Goal: Task Accomplishment & Management: Use online tool/utility

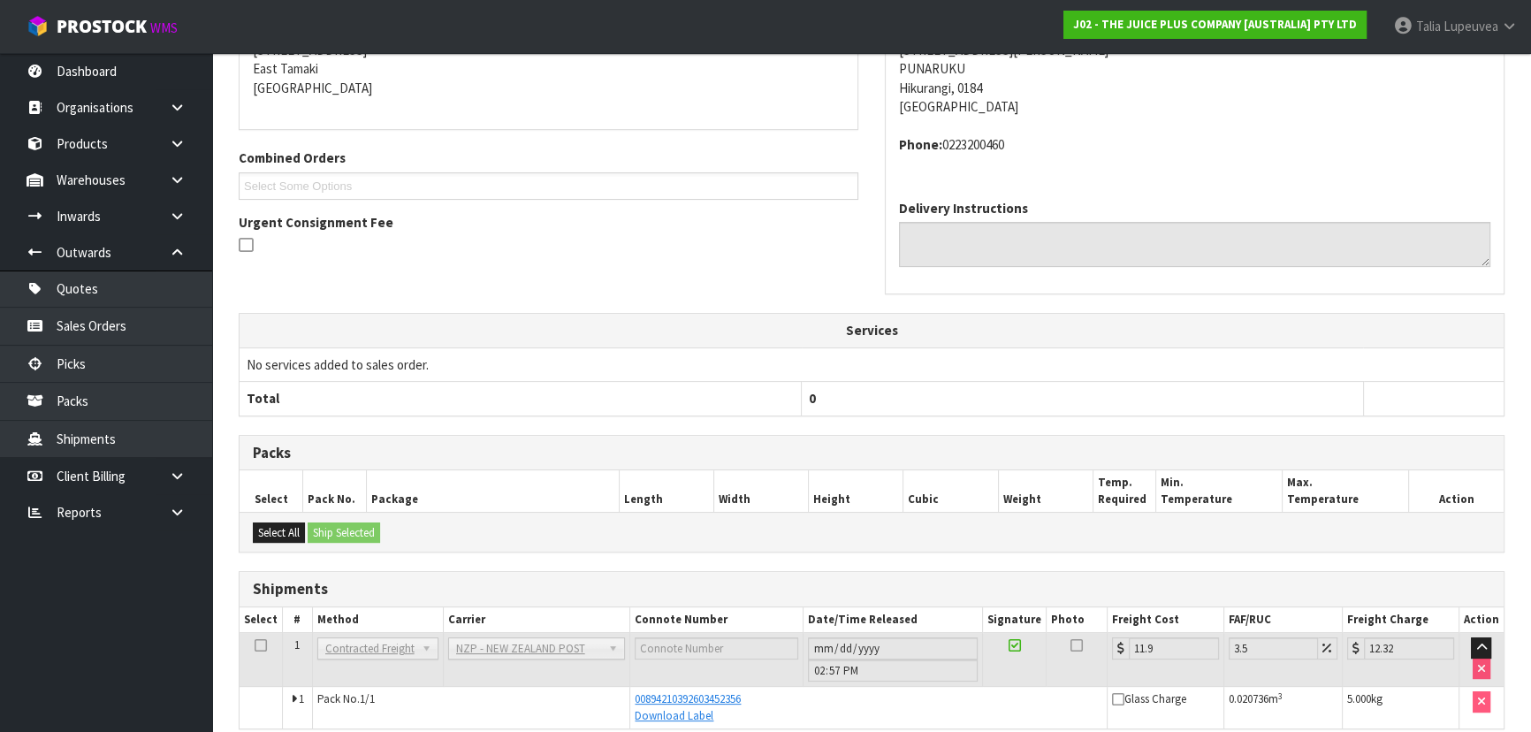
scroll to position [451, 0]
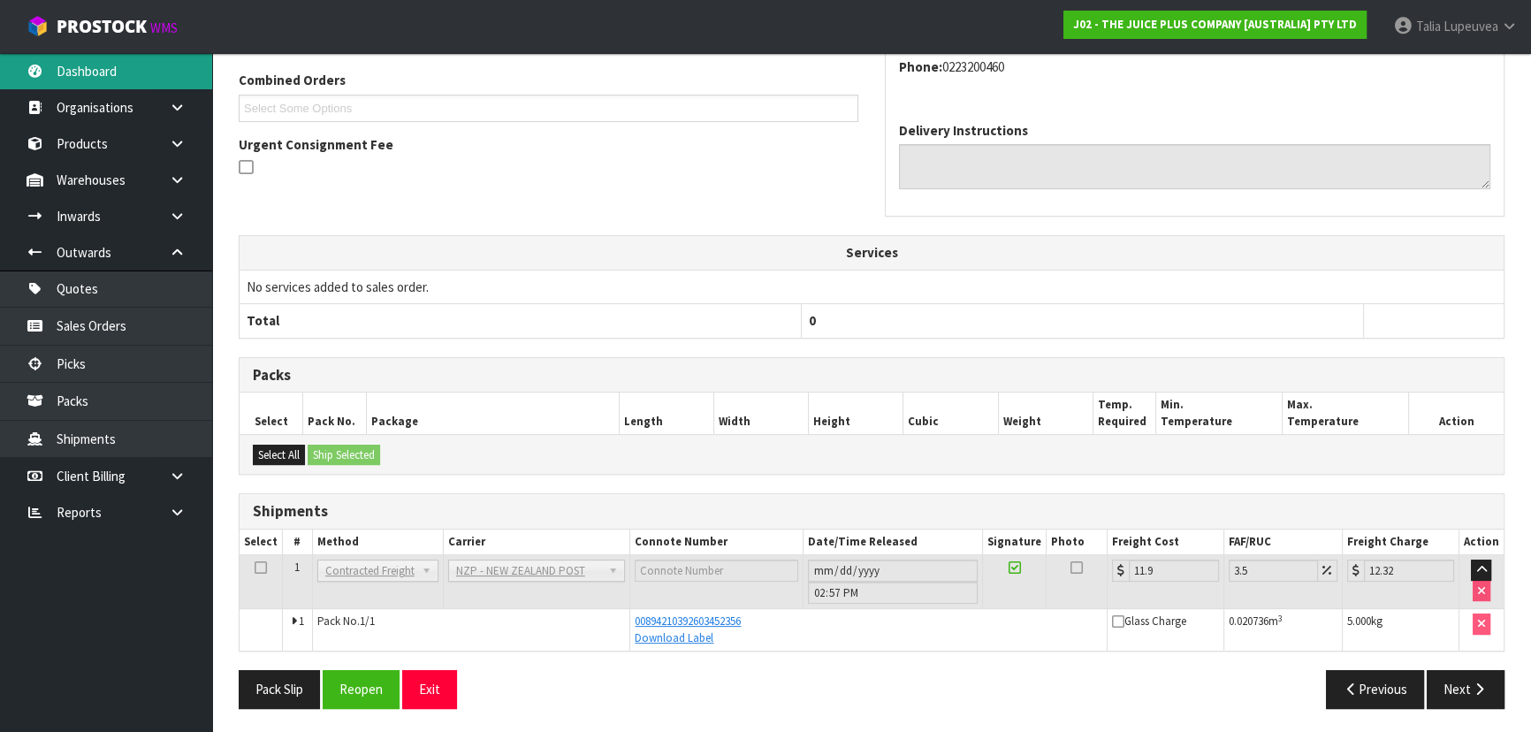
click at [105, 60] on link "Dashboard" at bounding box center [106, 71] width 212 height 36
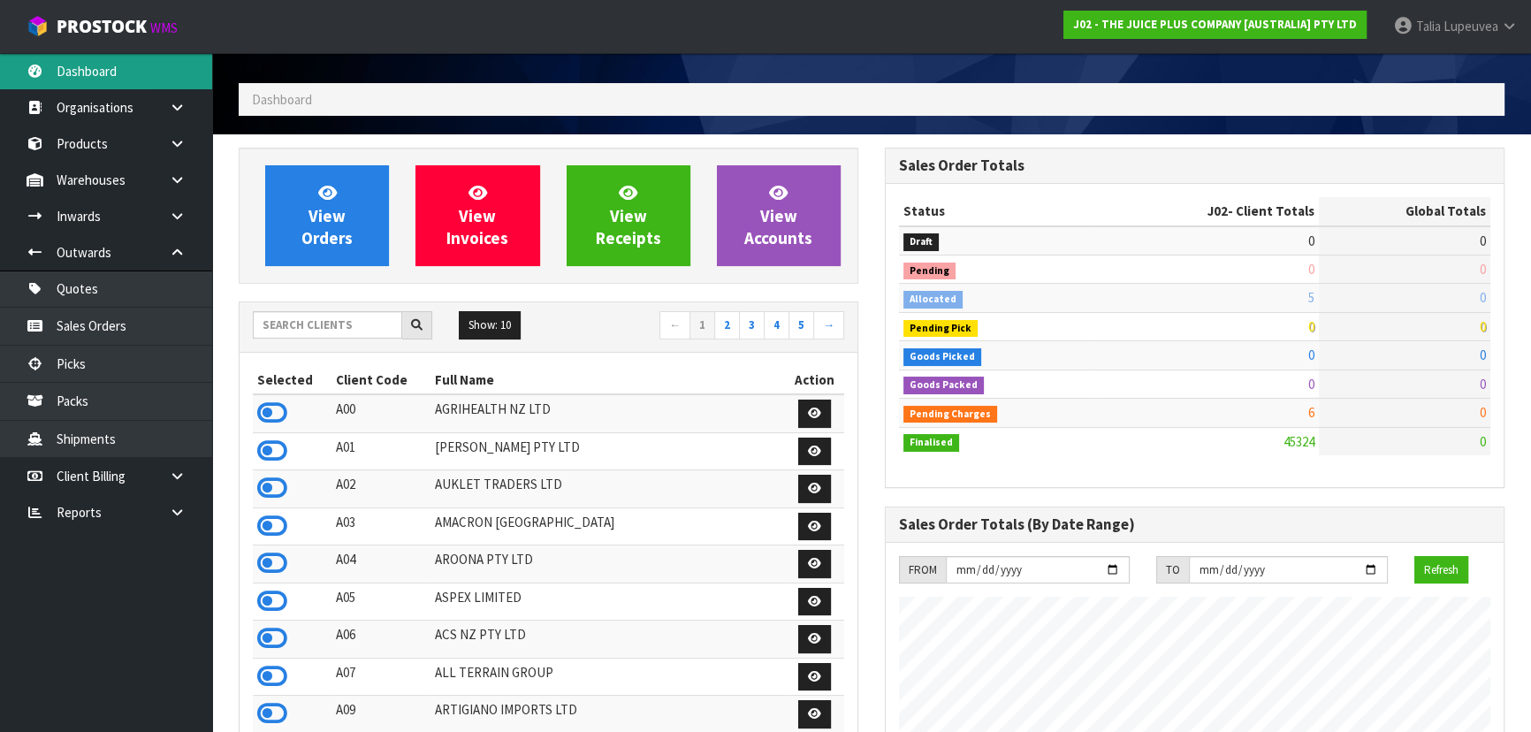
scroll to position [1337, 645]
click at [341, 323] on input "text" at bounding box center [327, 324] width 149 height 27
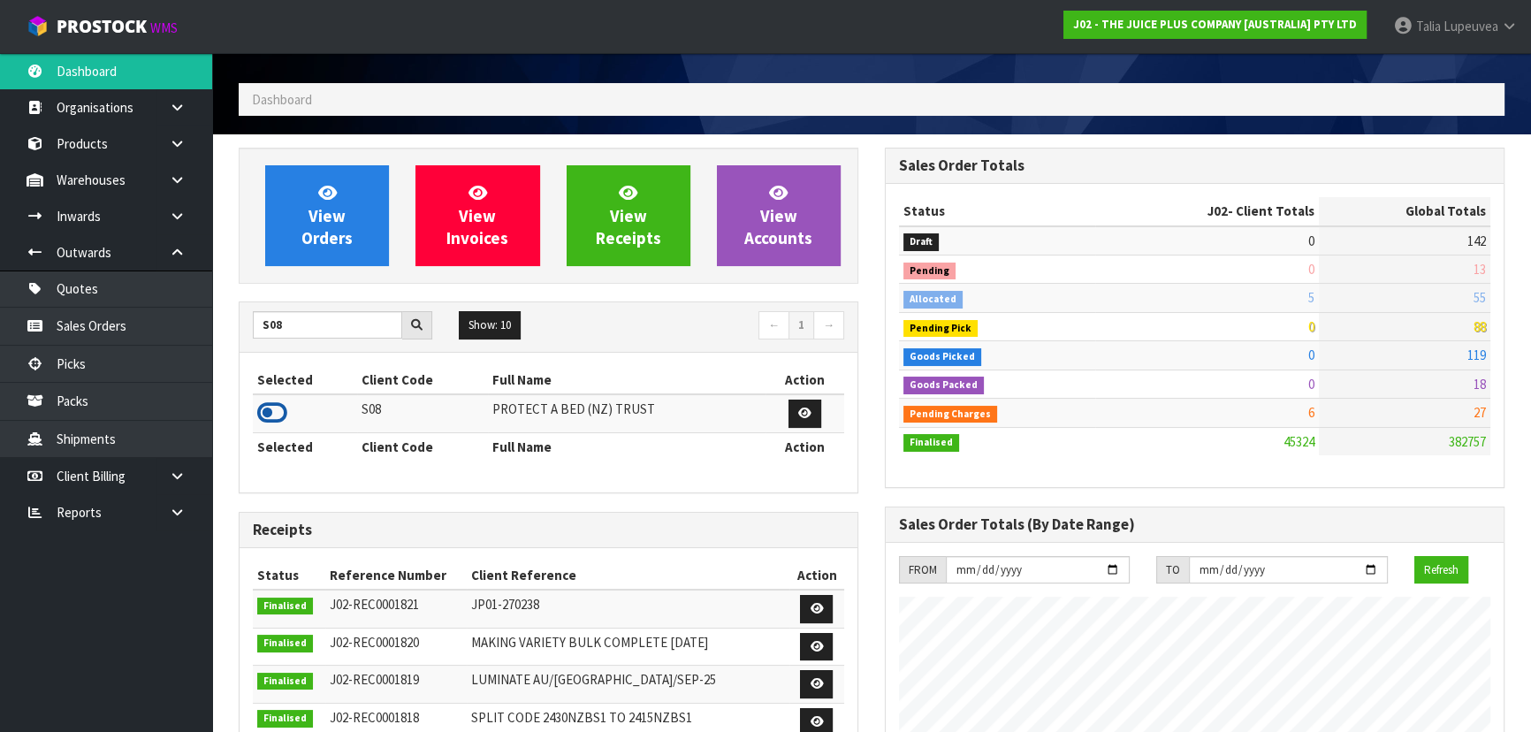
click at [275, 412] on icon at bounding box center [272, 413] width 30 height 27
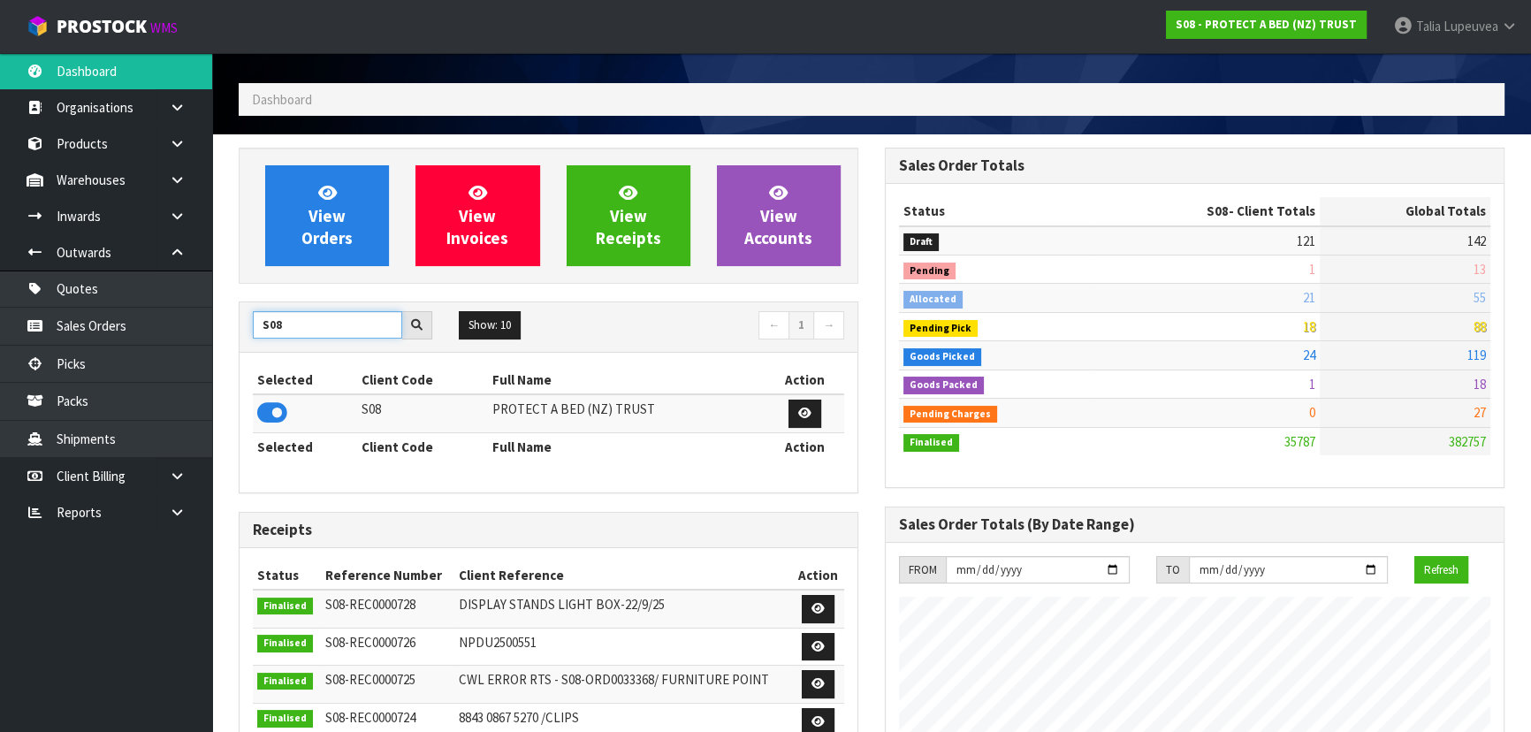
drag, startPoint x: 348, startPoint y: 332, endPoint x: 229, endPoint y: 347, distance: 120.2
click at [229, 347] on div "View Orders View Invoices View Receipts View Accounts S08 Show: 10 5 10 25 50 ←…" at bounding box center [548, 661] width 646 height 1027
click at [263, 408] on icon at bounding box center [272, 413] width 30 height 27
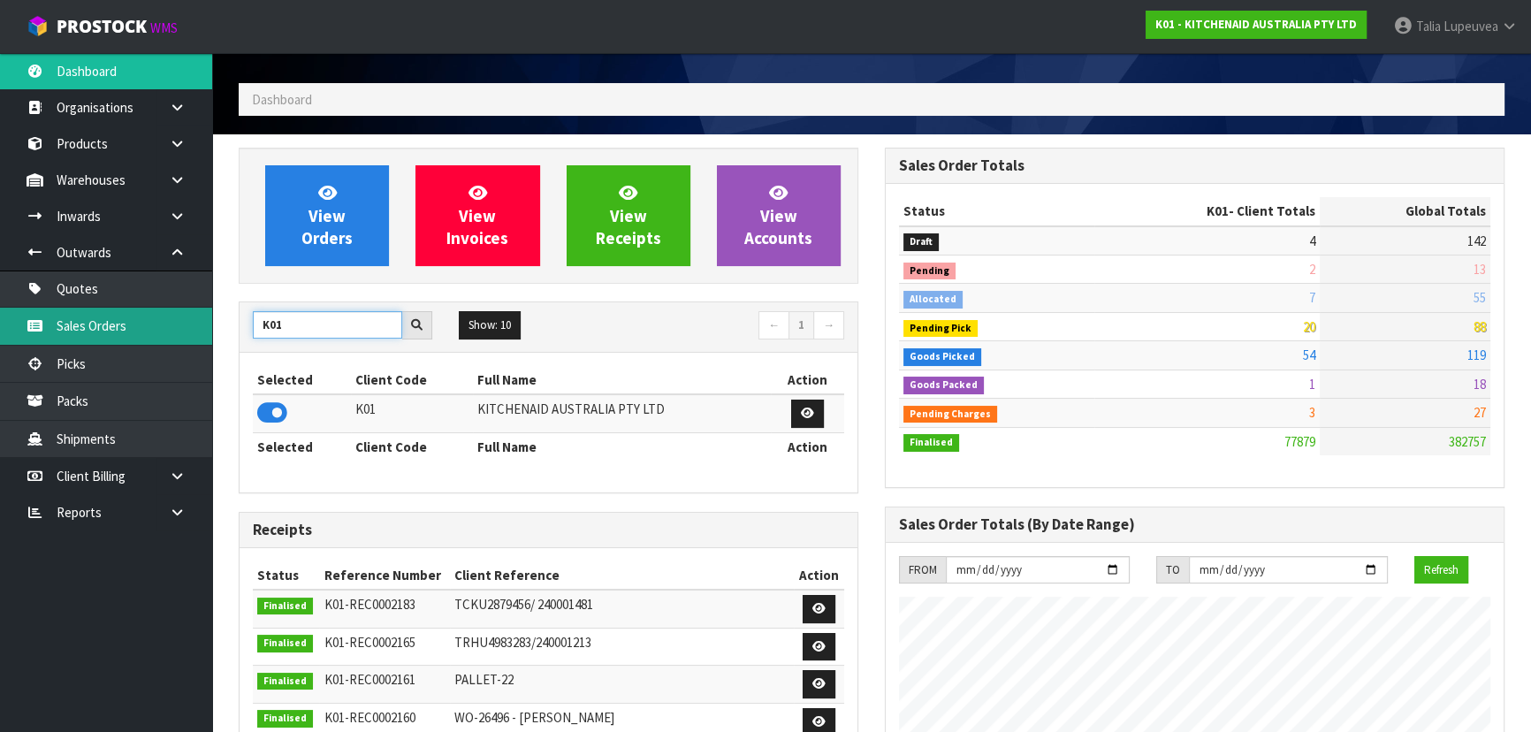
drag, startPoint x: 295, startPoint y: 332, endPoint x: 199, endPoint y: 318, distance: 97.3
click at [199, 318] on body "Toggle navigation ProStock WMS K01 - KITCHENAID AUSTRALIA PTY LTD Talia Lupeuve…" at bounding box center [765, 316] width 1531 height 732
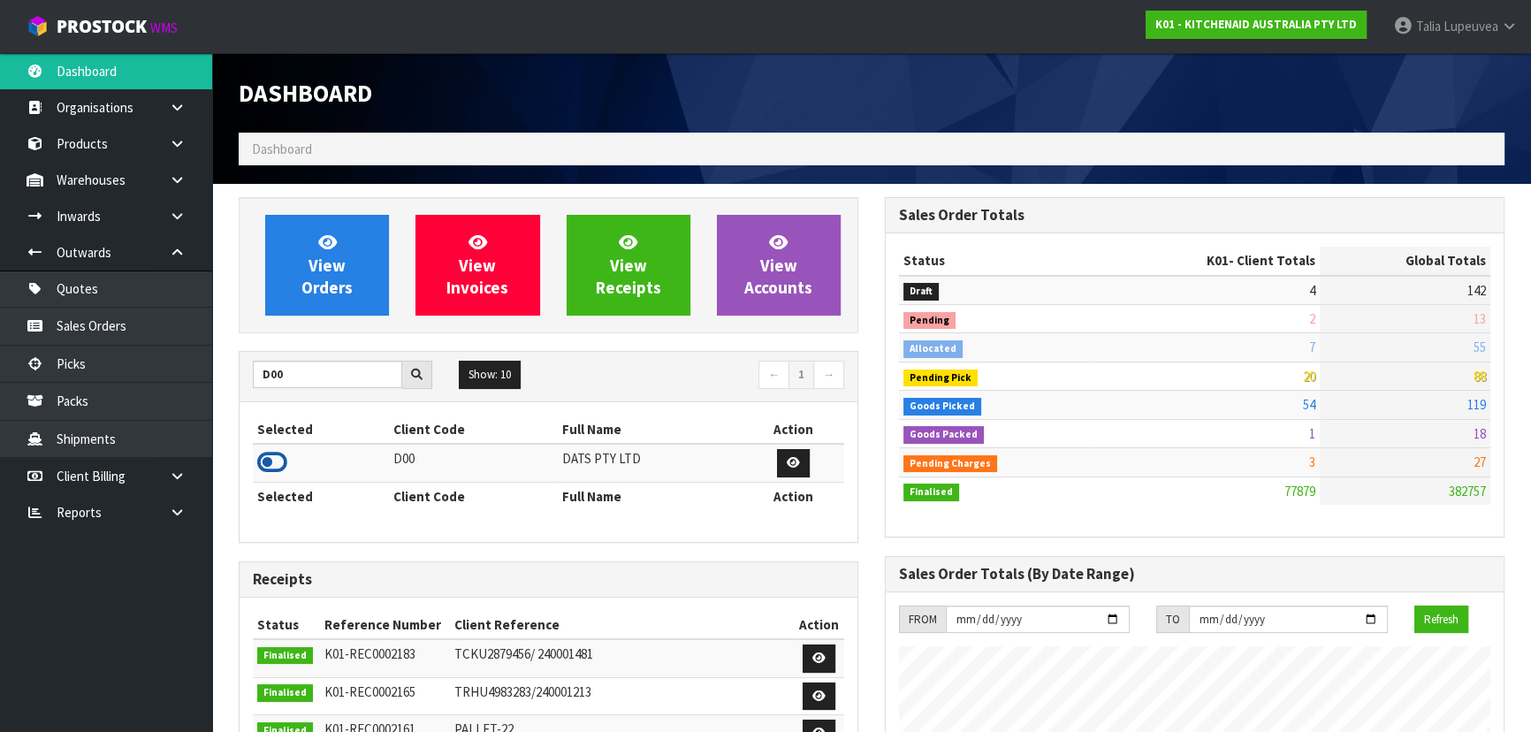
click at [265, 462] on icon at bounding box center [272, 462] width 30 height 27
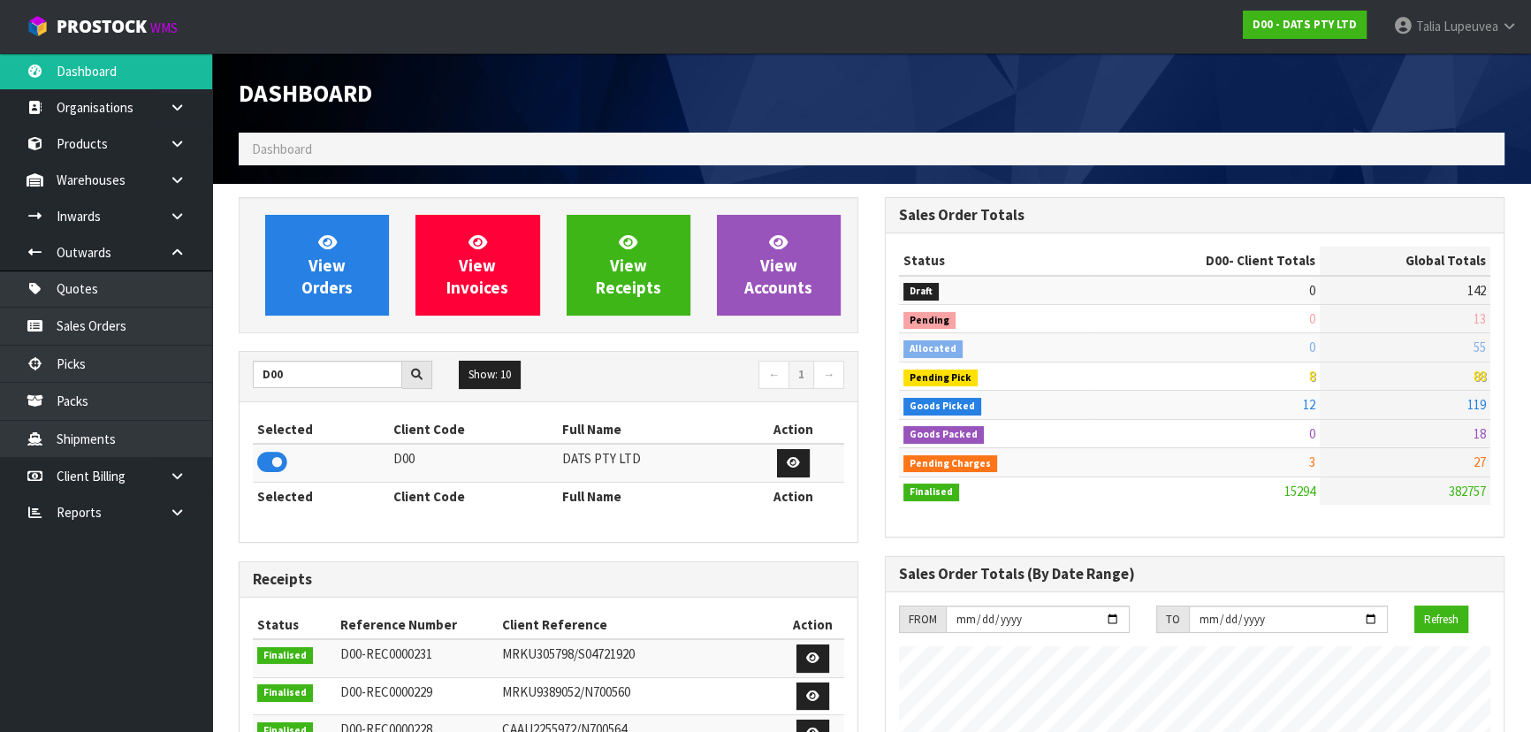
scroll to position [1375, 645]
drag, startPoint x: 318, startPoint y: 380, endPoint x: 230, endPoint y: 378, distance: 88.5
click at [230, 378] on div "View Orders View Invoices View Receipts View Accounts D00 Show: 10 5 10 25 50 ←…" at bounding box center [548, 714] width 646 height 1035
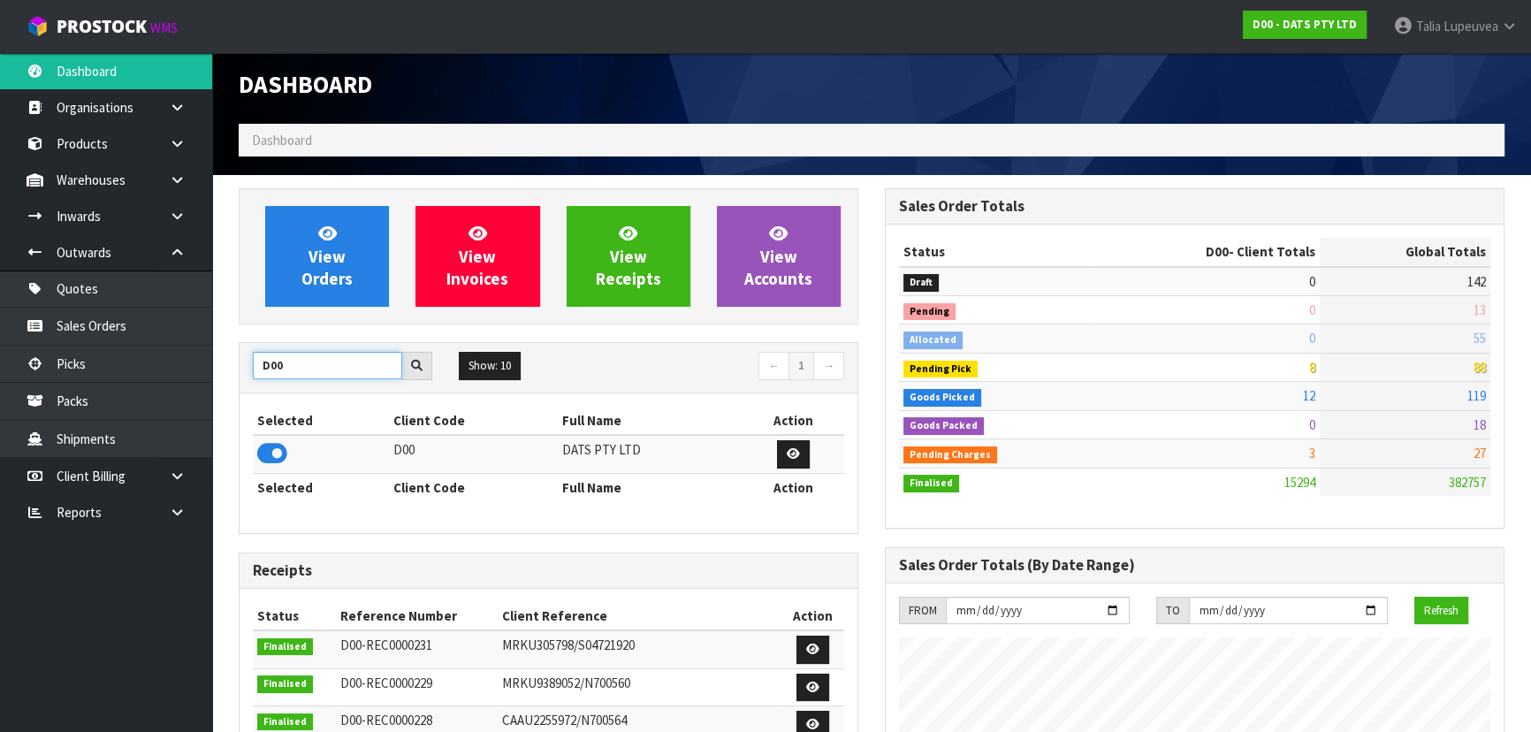
scroll to position [0, 0]
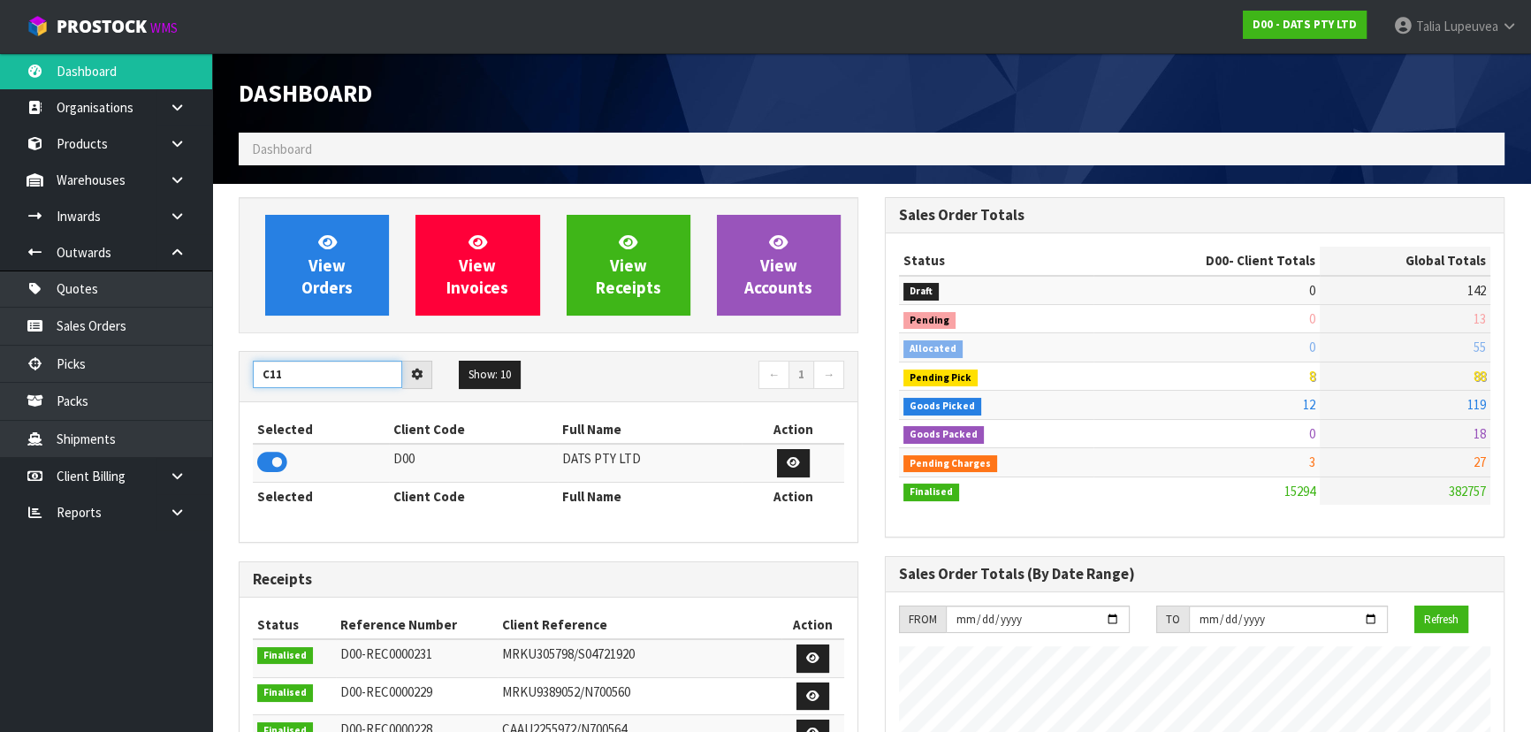
type input "C11"
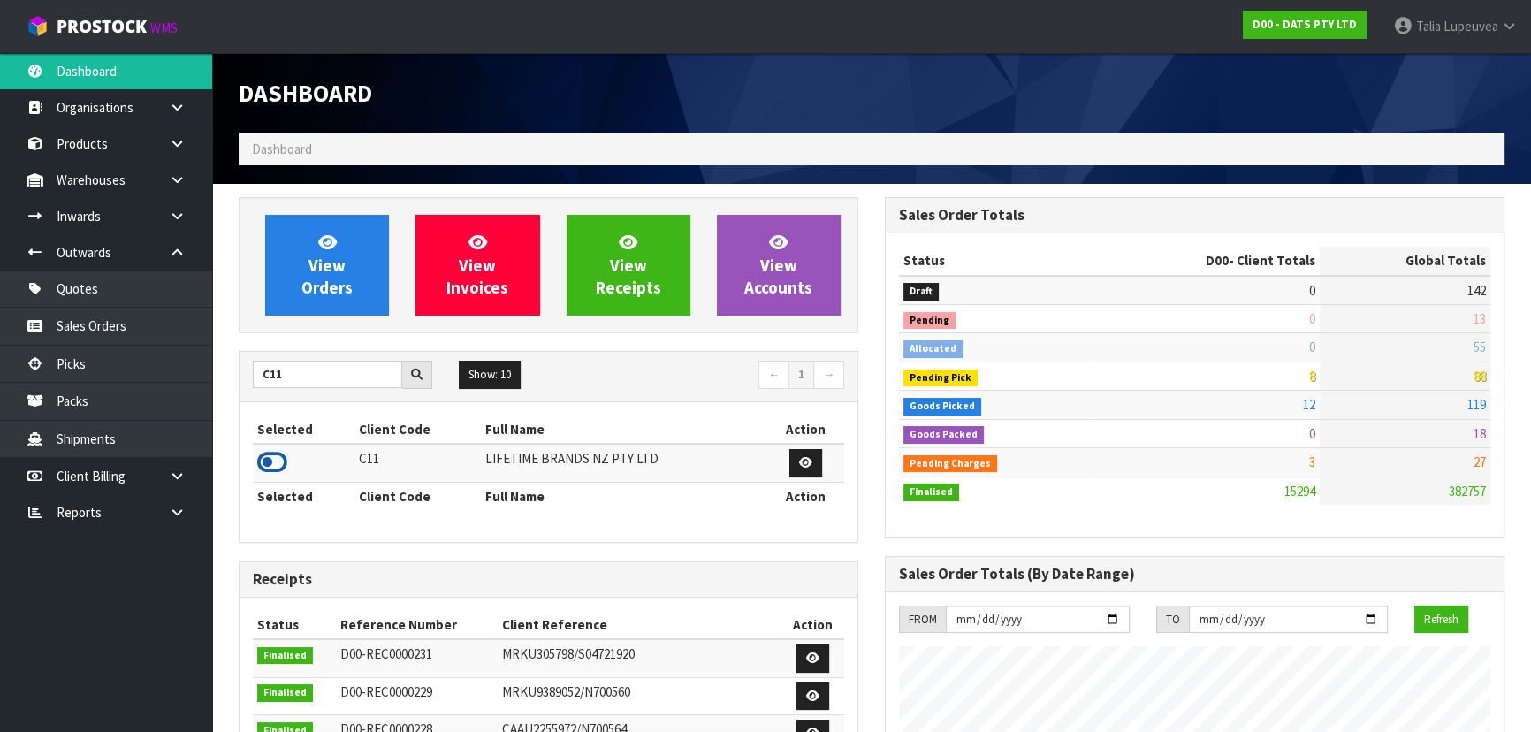
click at [271, 459] on icon at bounding box center [272, 462] width 30 height 27
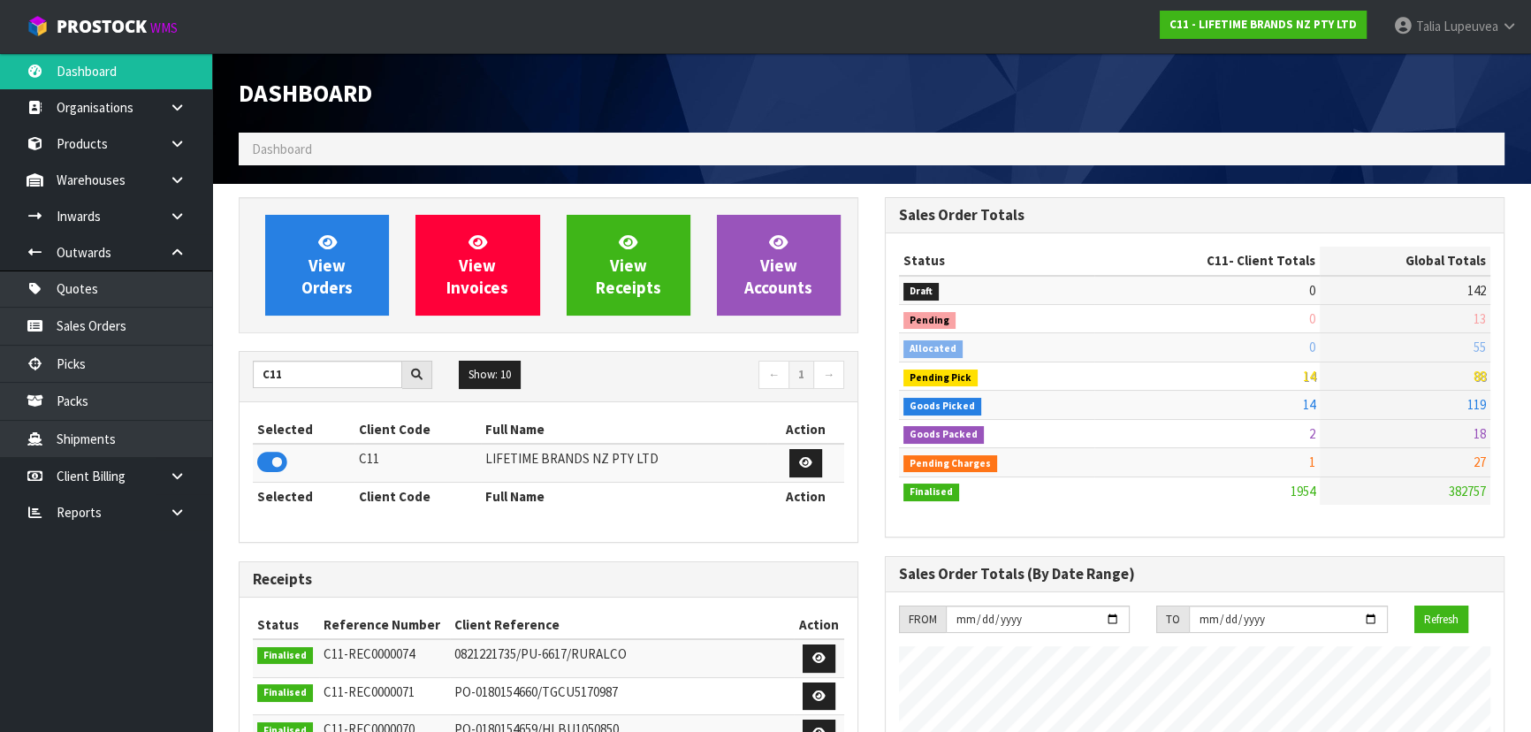
scroll to position [1337, 645]
drag, startPoint x: 327, startPoint y: 382, endPoint x: 243, endPoint y: 362, distance: 86.4
click at [243, 362] on div "C11" at bounding box center [343, 375] width 206 height 28
drag, startPoint x: 266, startPoint y: 468, endPoint x: 300, endPoint y: 379, distance: 94.6
click at [266, 464] on icon at bounding box center [272, 462] width 30 height 27
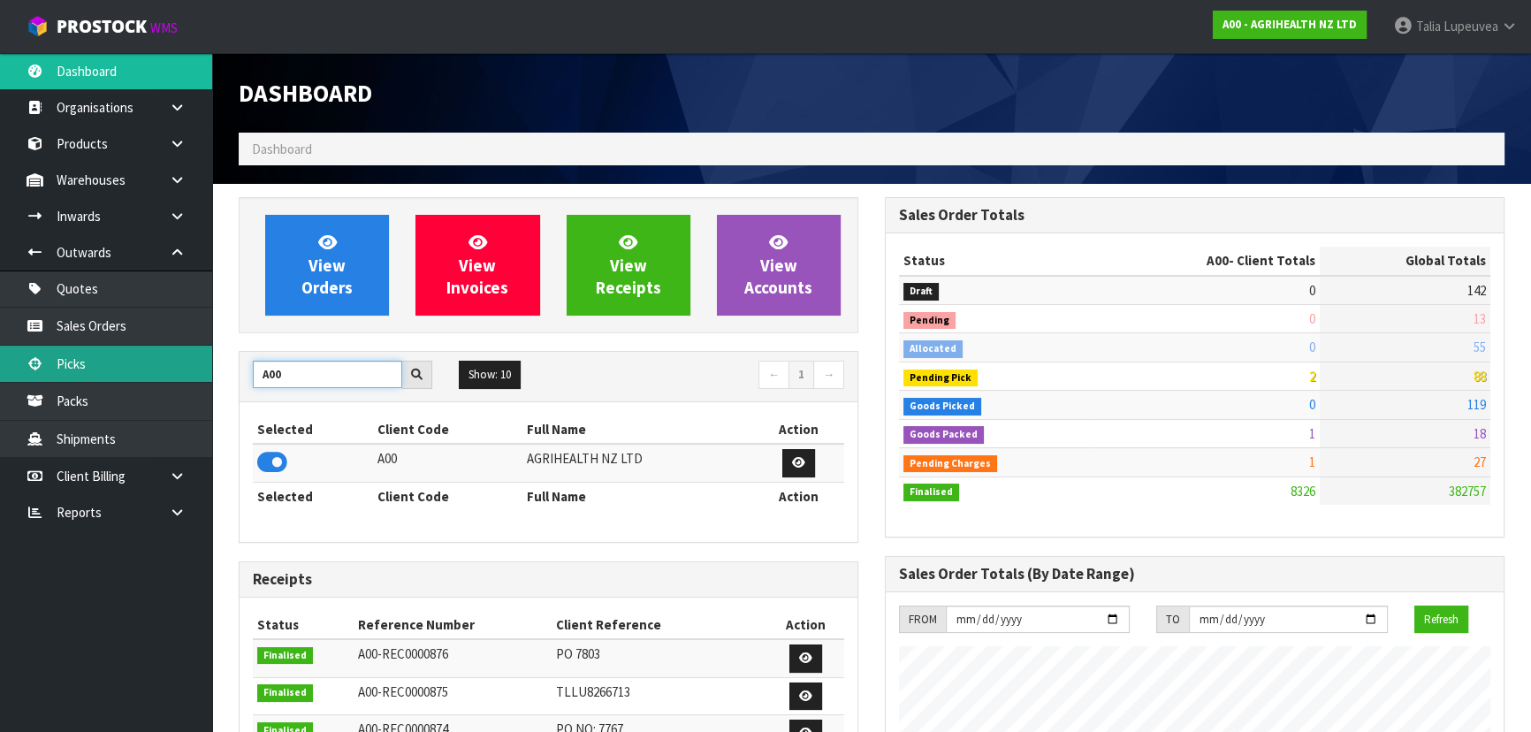
drag, startPoint x: 315, startPoint y: 375, endPoint x: 150, endPoint y: 345, distance: 167.2
click at [150, 345] on body "Toggle navigation ProStock WMS A00 - AGRIHEALTH NZ LTD Talia Lupeuvea Logout Da…" at bounding box center [765, 366] width 1531 height 732
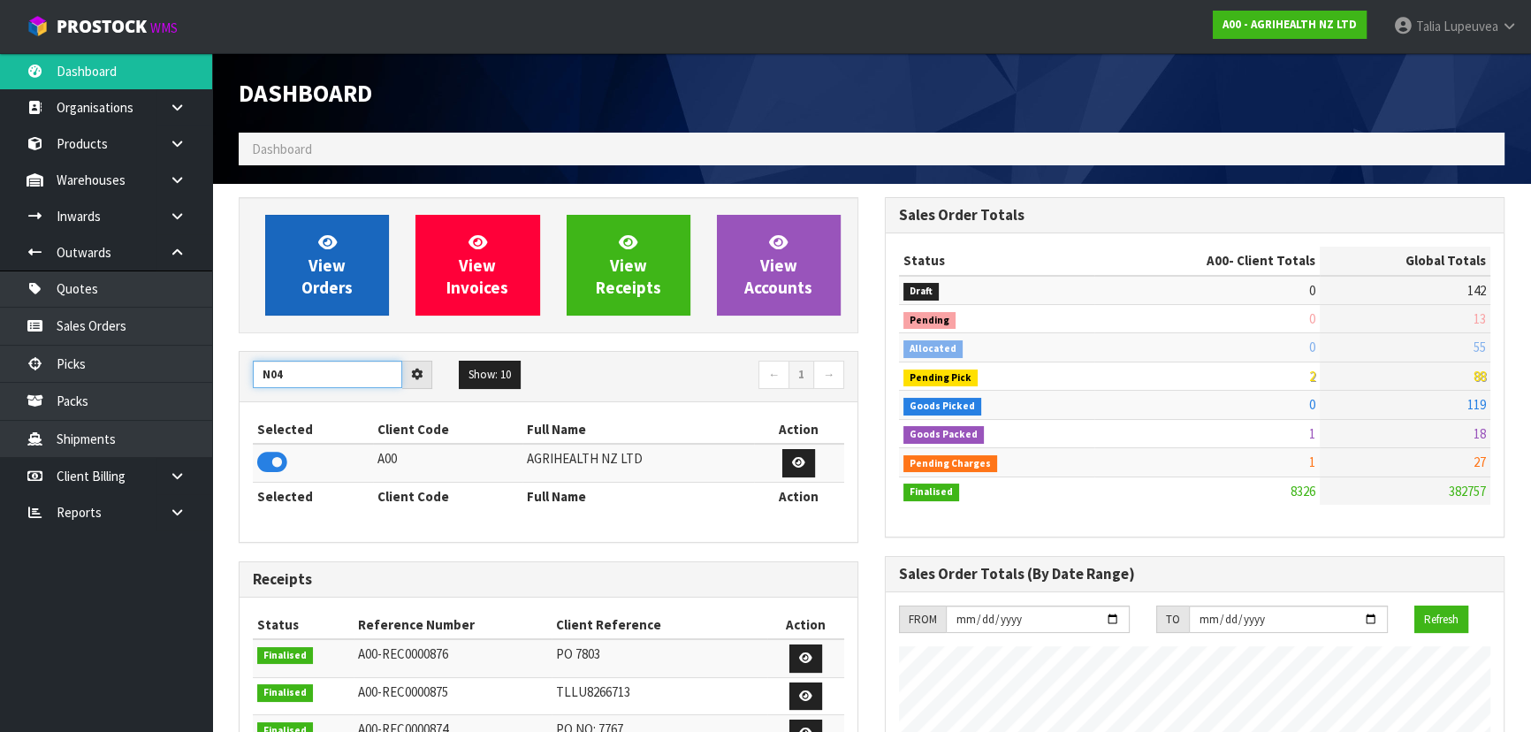
type input "N04"
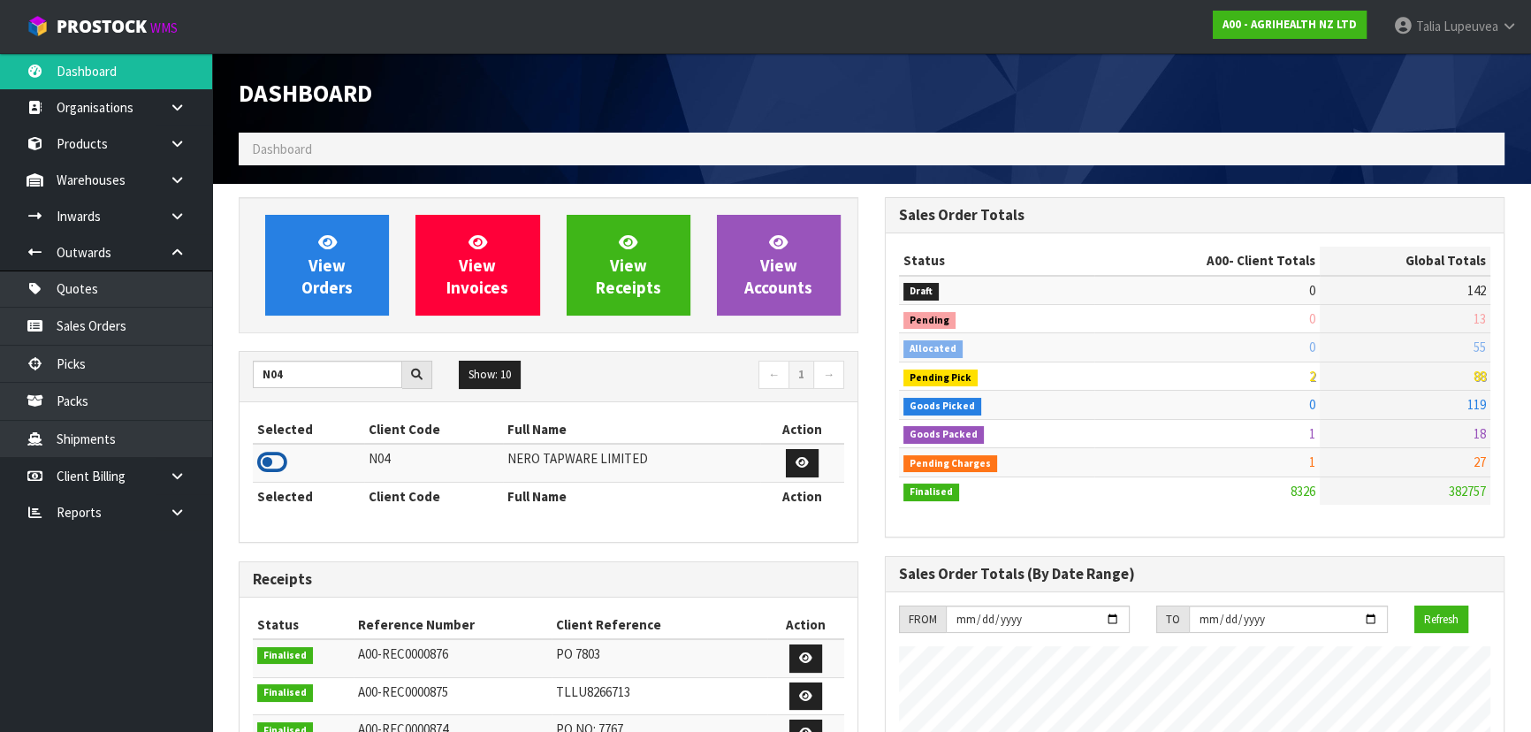
click at [275, 459] on icon at bounding box center [272, 462] width 30 height 27
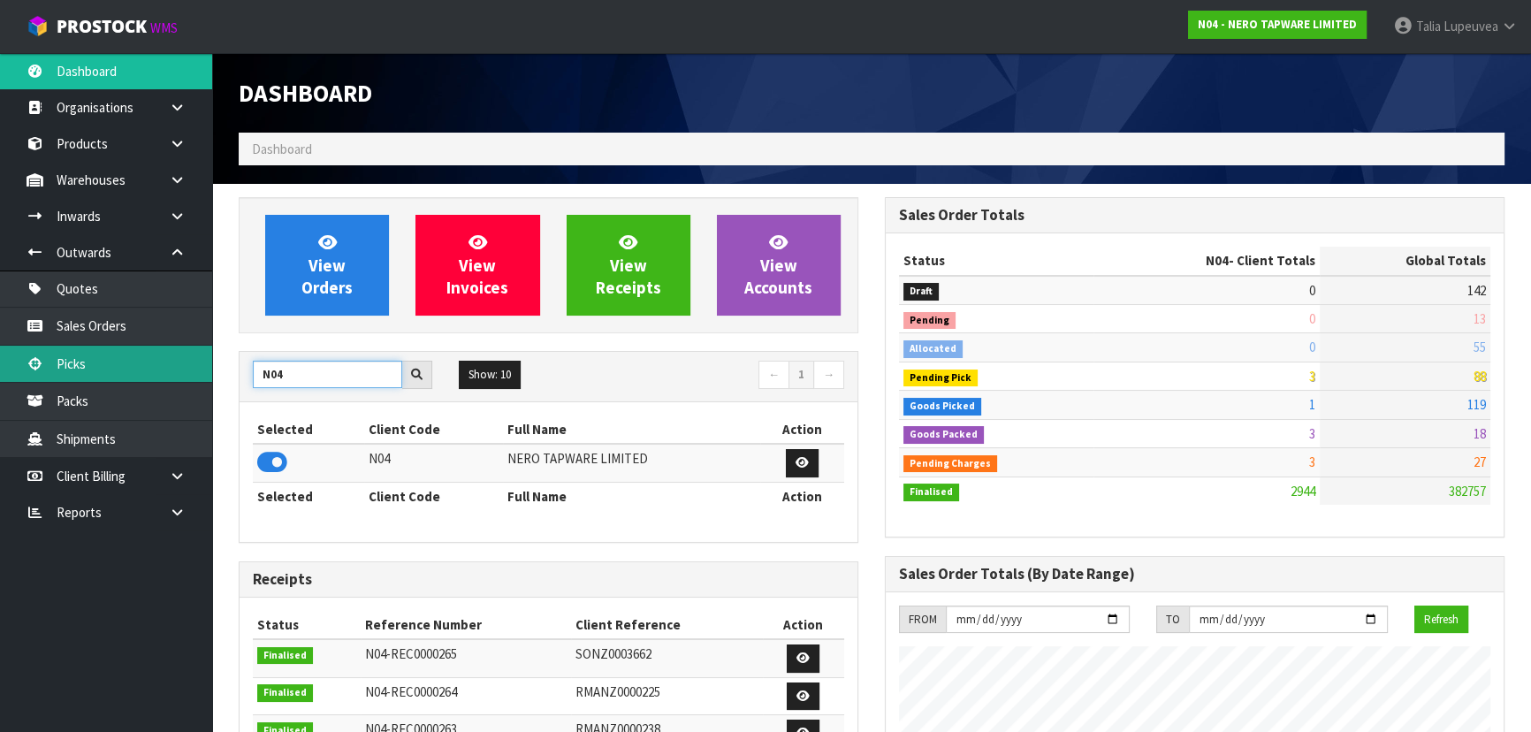
drag, startPoint x: 309, startPoint y: 375, endPoint x: 170, endPoint y: 370, distance: 139.8
click at [169, 370] on body "Toggle navigation ProStock WMS N04 - NERO TAPWARE LIMITED Talia Lupeuvea Logout…" at bounding box center [765, 366] width 1531 height 732
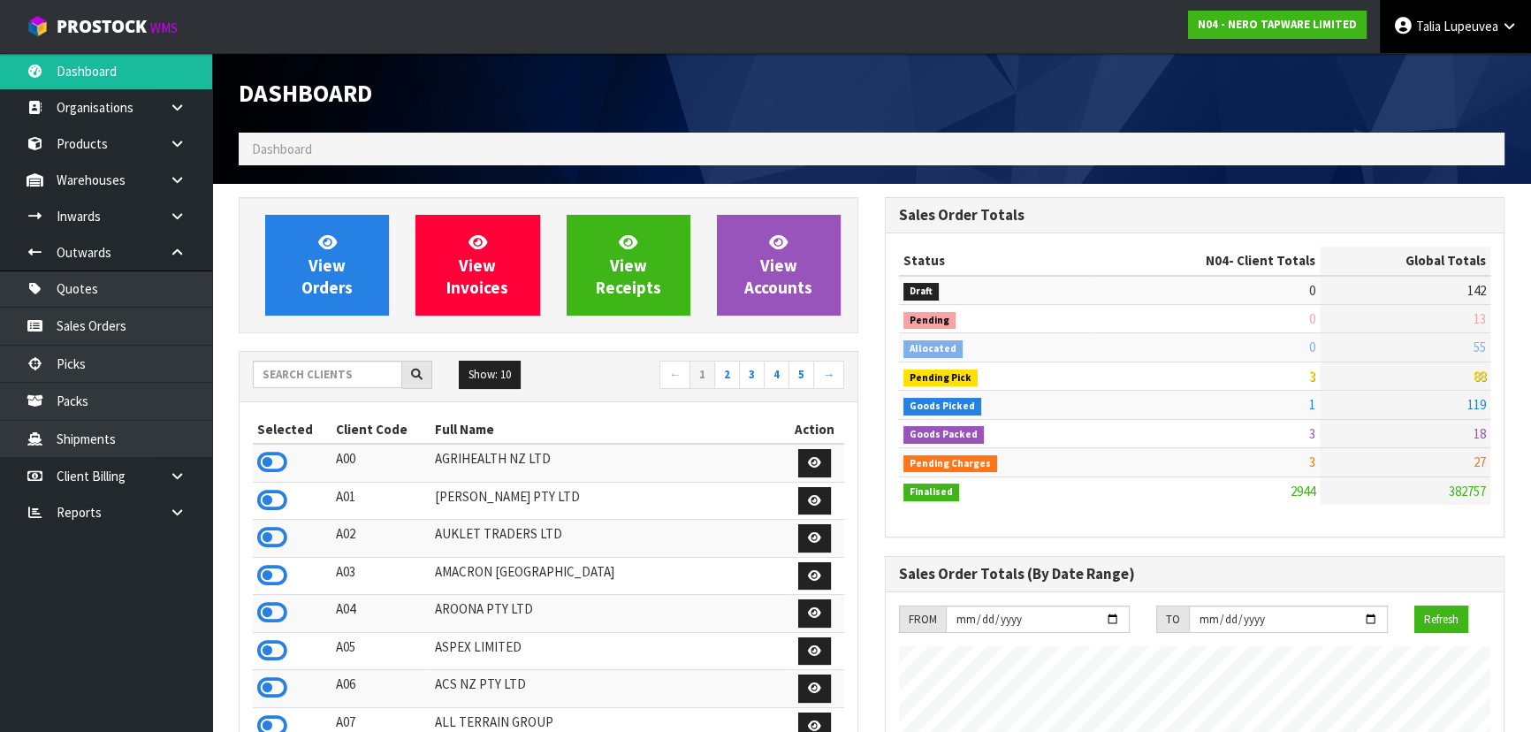
click at [1442, 28] on span at bounding box center [1442, 26] width 3 height 17
click at [1443, 71] on link "Logout" at bounding box center [1461, 70] width 140 height 24
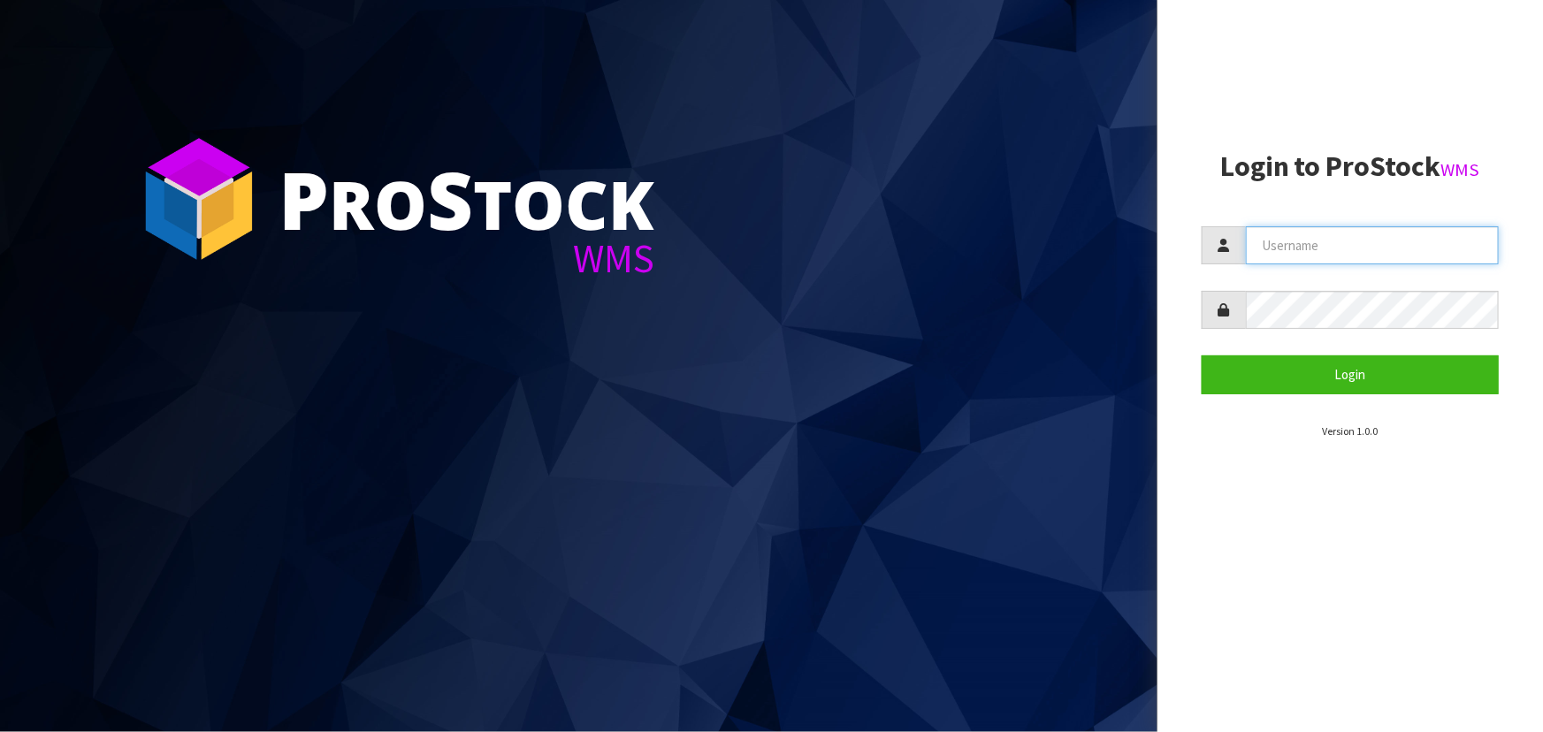
click at [1285, 236] on input "text" at bounding box center [1372, 245] width 253 height 38
type input "TARSHAE"
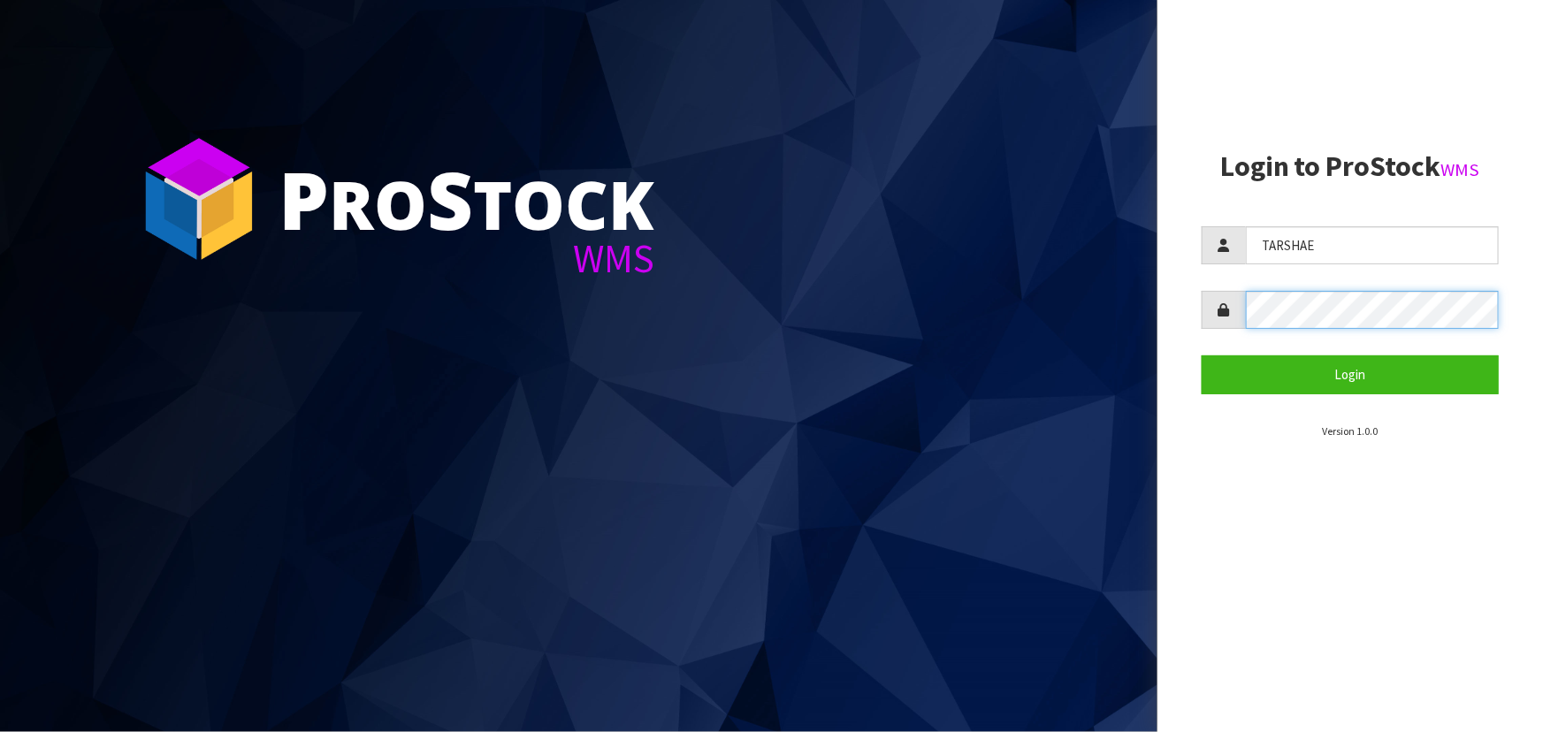
click at [1202, 355] on button "Login" at bounding box center [1350, 374] width 297 height 38
